Goal: Check status: Check status

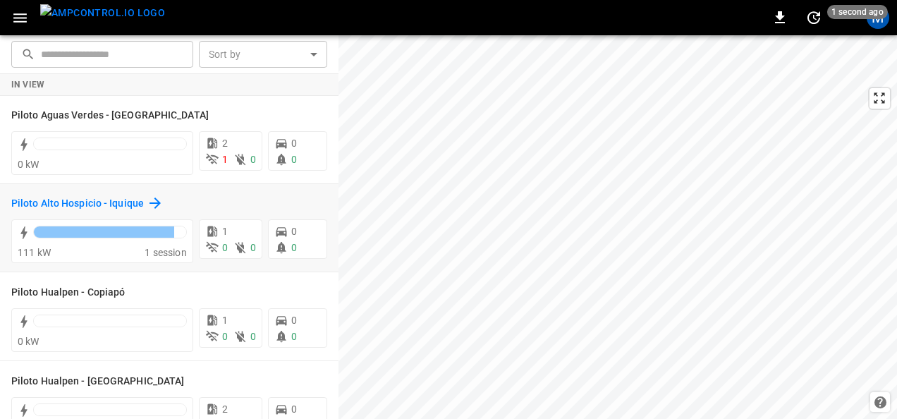
click at [74, 198] on h6 "Piloto Alto Hospicio - Iquique" at bounding box center [77, 204] width 133 height 16
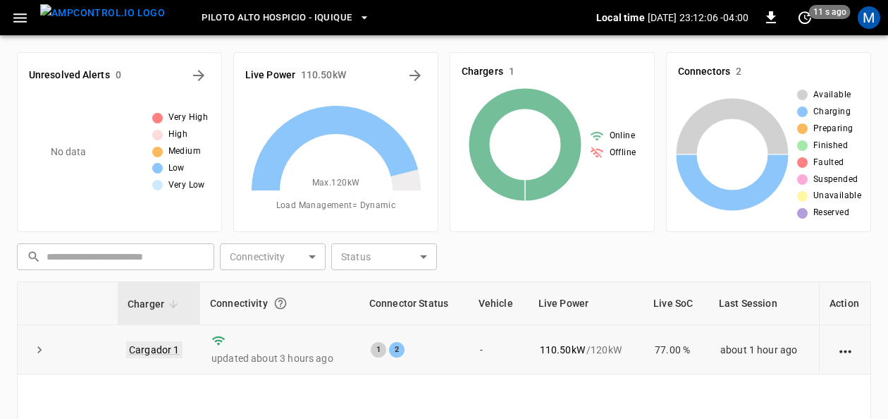
click at [159, 348] on link "Cargador 1" at bounding box center [154, 349] width 56 height 17
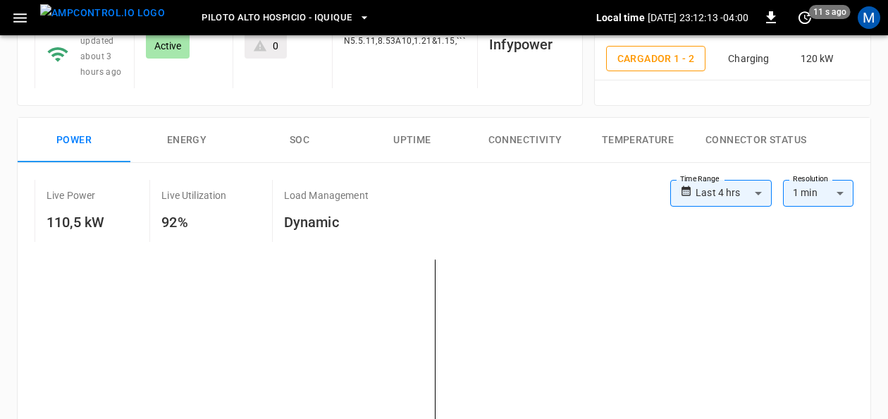
scroll to position [149, 0]
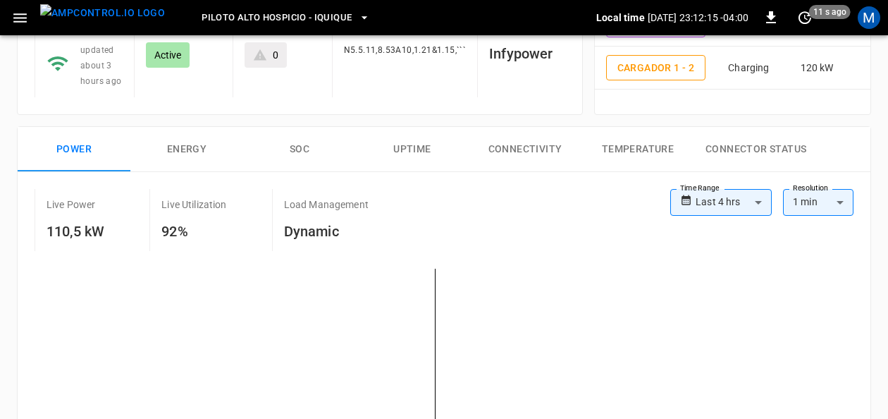
click at [296, 142] on button "SOC" at bounding box center [299, 149] width 113 height 45
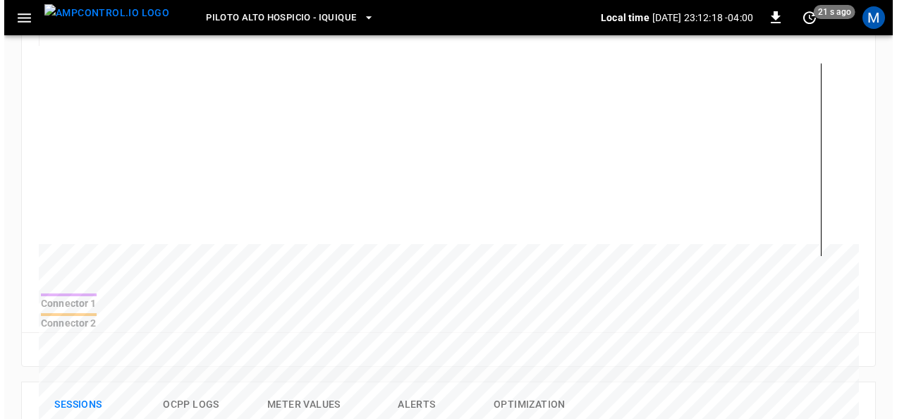
scroll to position [0, 0]
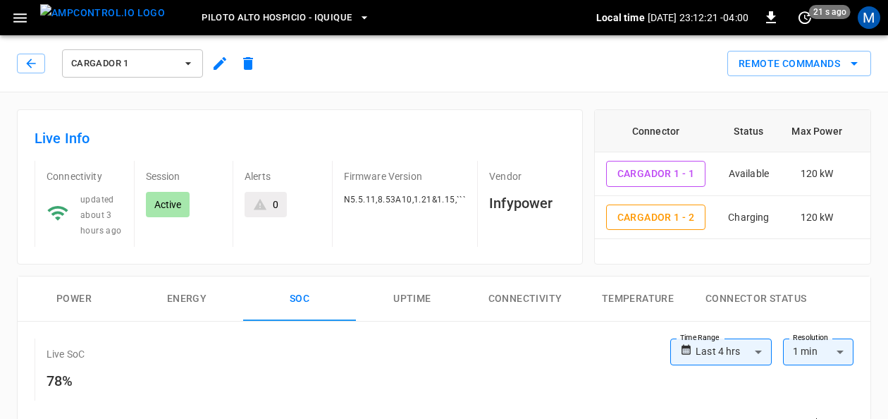
click at [357, 21] on icon "button" at bounding box center [364, 18] width 14 height 14
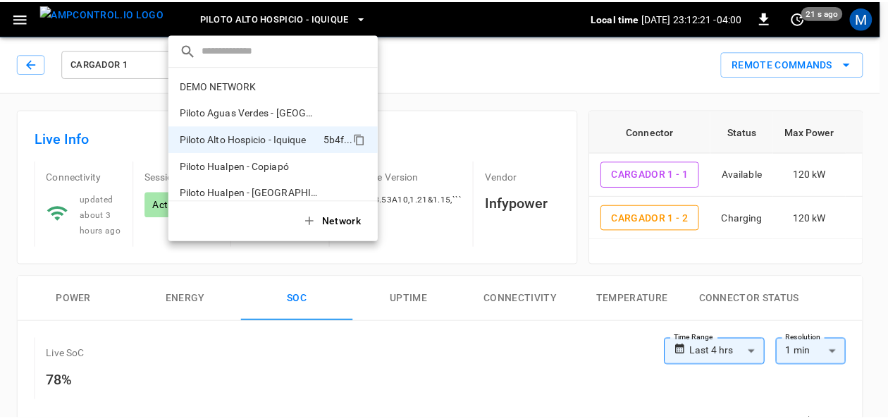
scroll to position [11, 0]
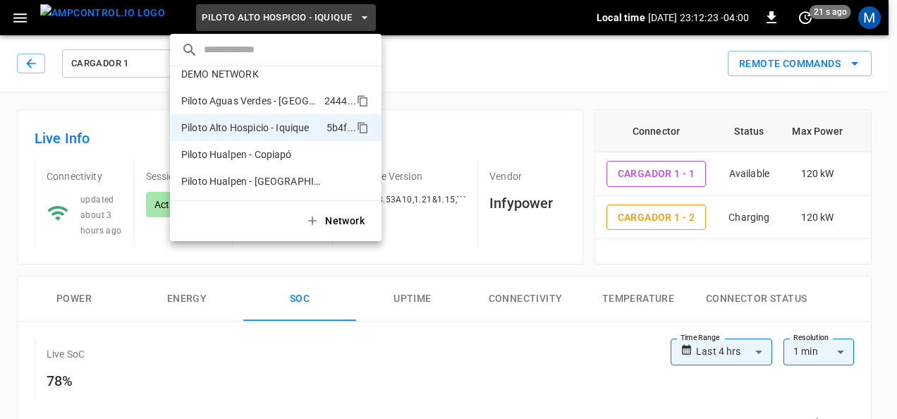
click at [286, 101] on p "Piloto Aguas Verdes - [GEOGRAPHIC_DATA]" at bounding box center [249, 101] width 137 height 14
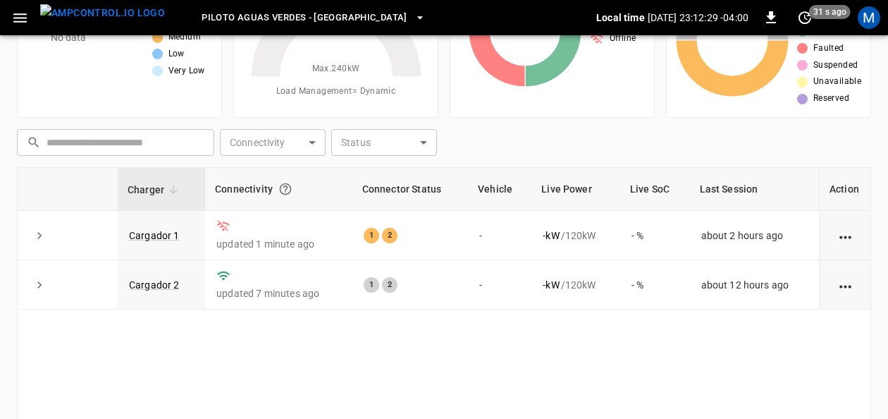
scroll to position [126, 0]
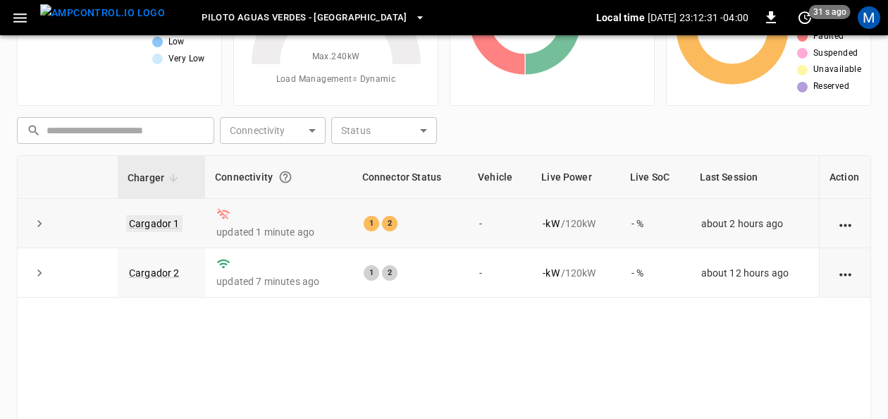
click at [164, 225] on link "Cargador 1" at bounding box center [154, 223] width 56 height 17
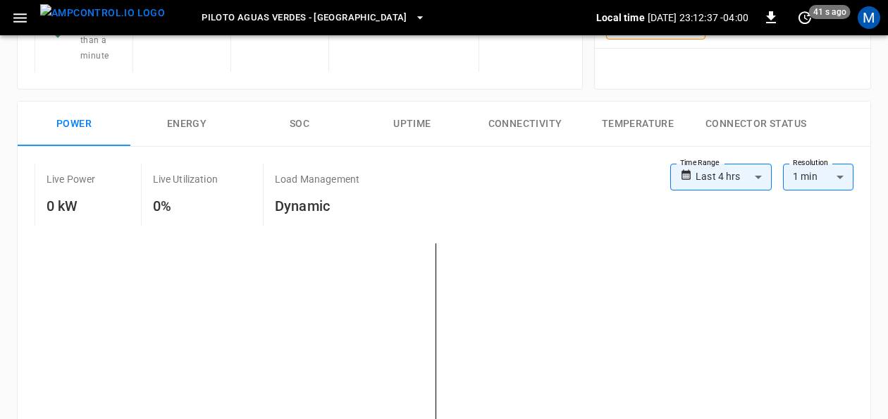
scroll to position [191, 0]
click at [297, 106] on button "SOC" at bounding box center [299, 123] width 113 height 45
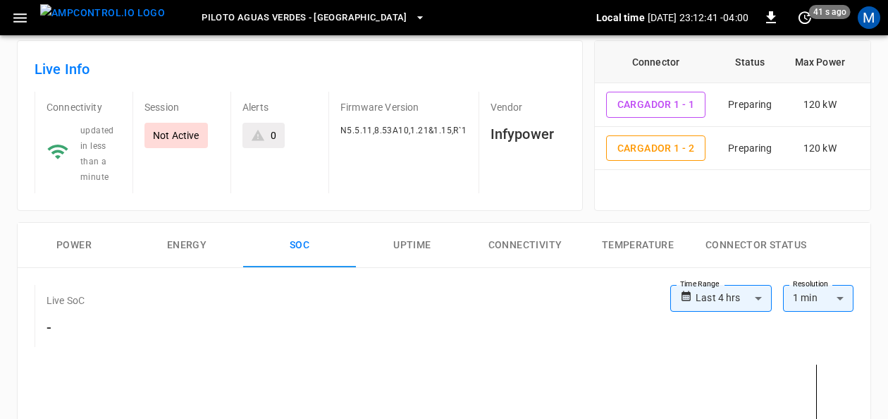
scroll to position [0, 0]
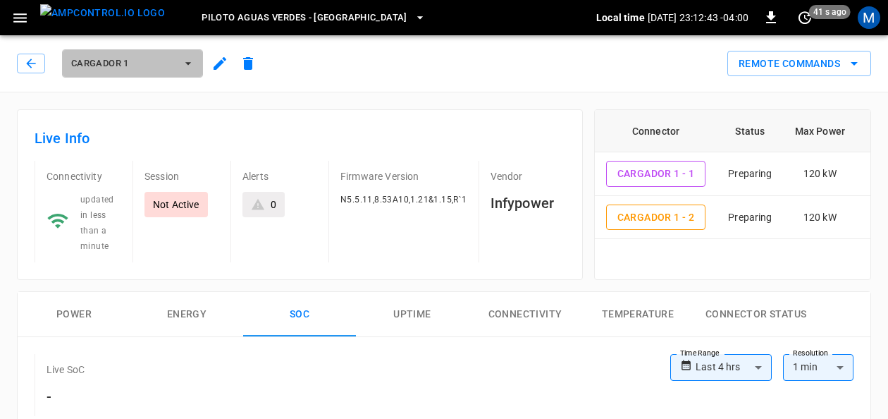
click at [193, 73] on button "Cargador 1" at bounding box center [132, 63] width 141 height 28
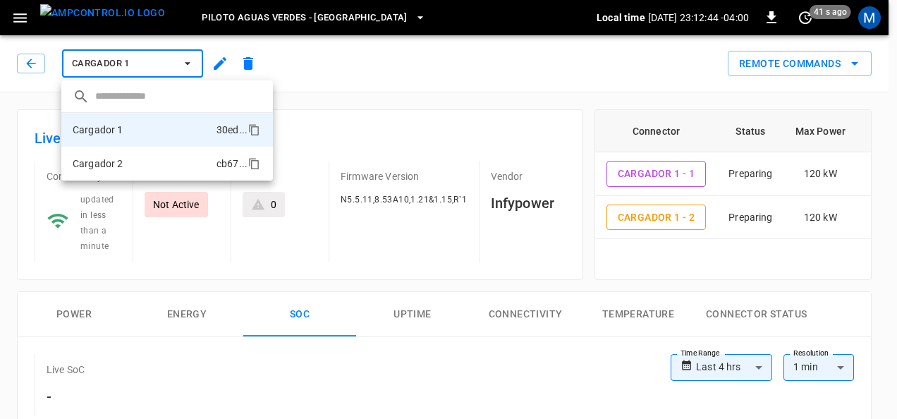
click at [135, 156] on li "Cargador 2 cb67 ..." at bounding box center [166, 164] width 211 height 34
